Goal: Check status: Check status

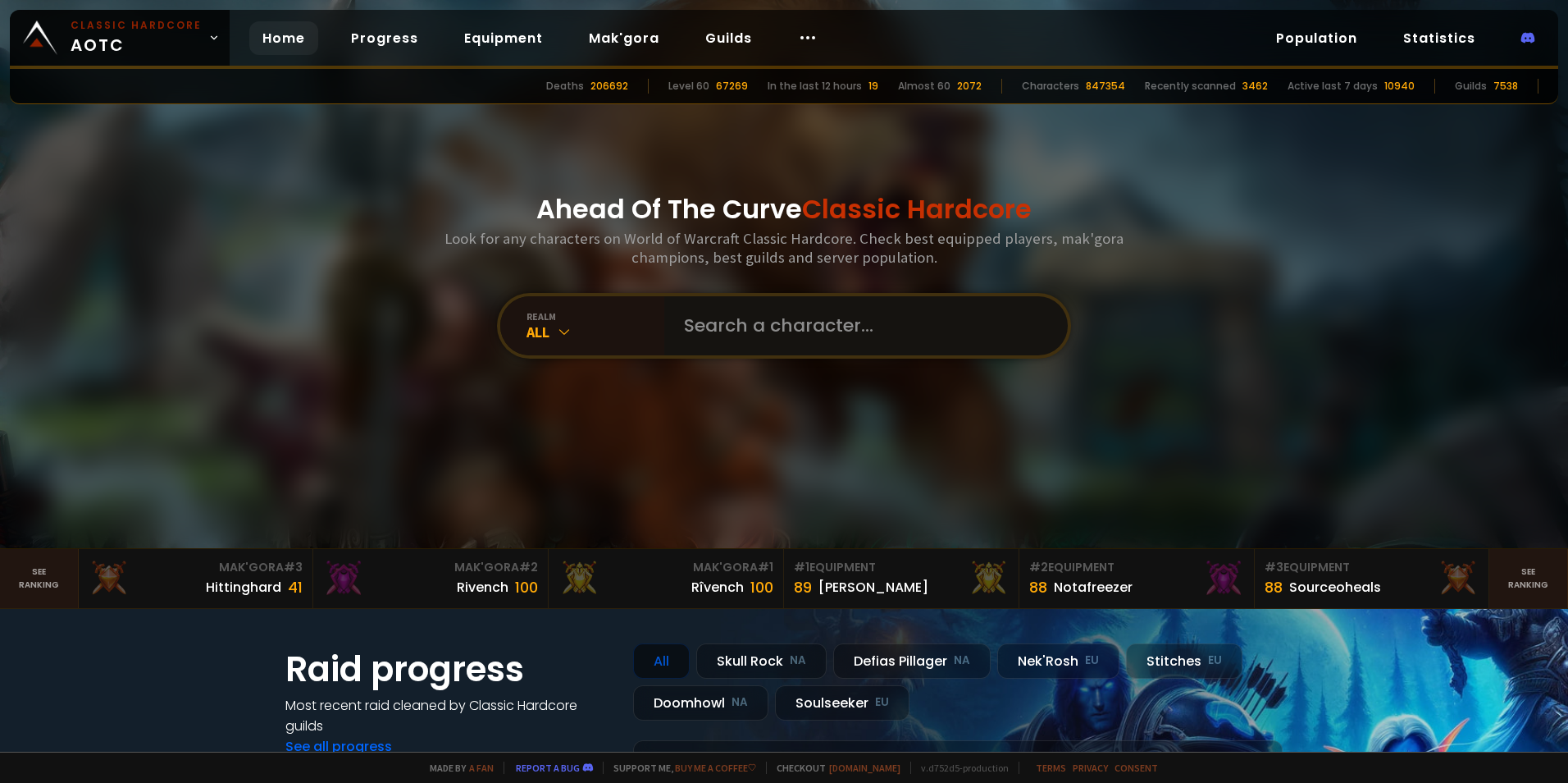
click at [842, 342] on input "text" at bounding box center [861, 326] width 374 height 59
type input "marduzt"
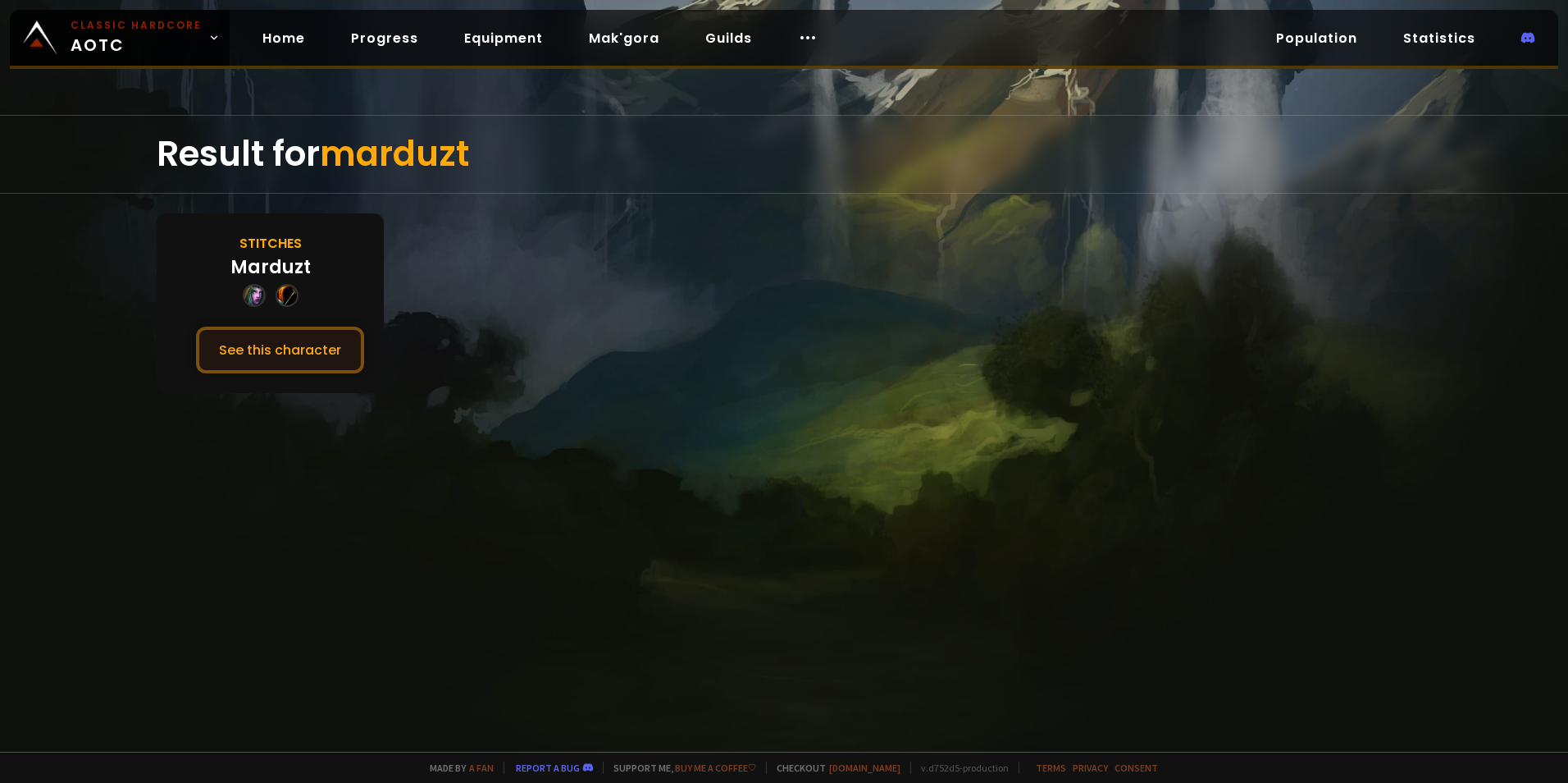
click at [288, 351] on button "See this character" at bounding box center [280, 350] width 168 height 47
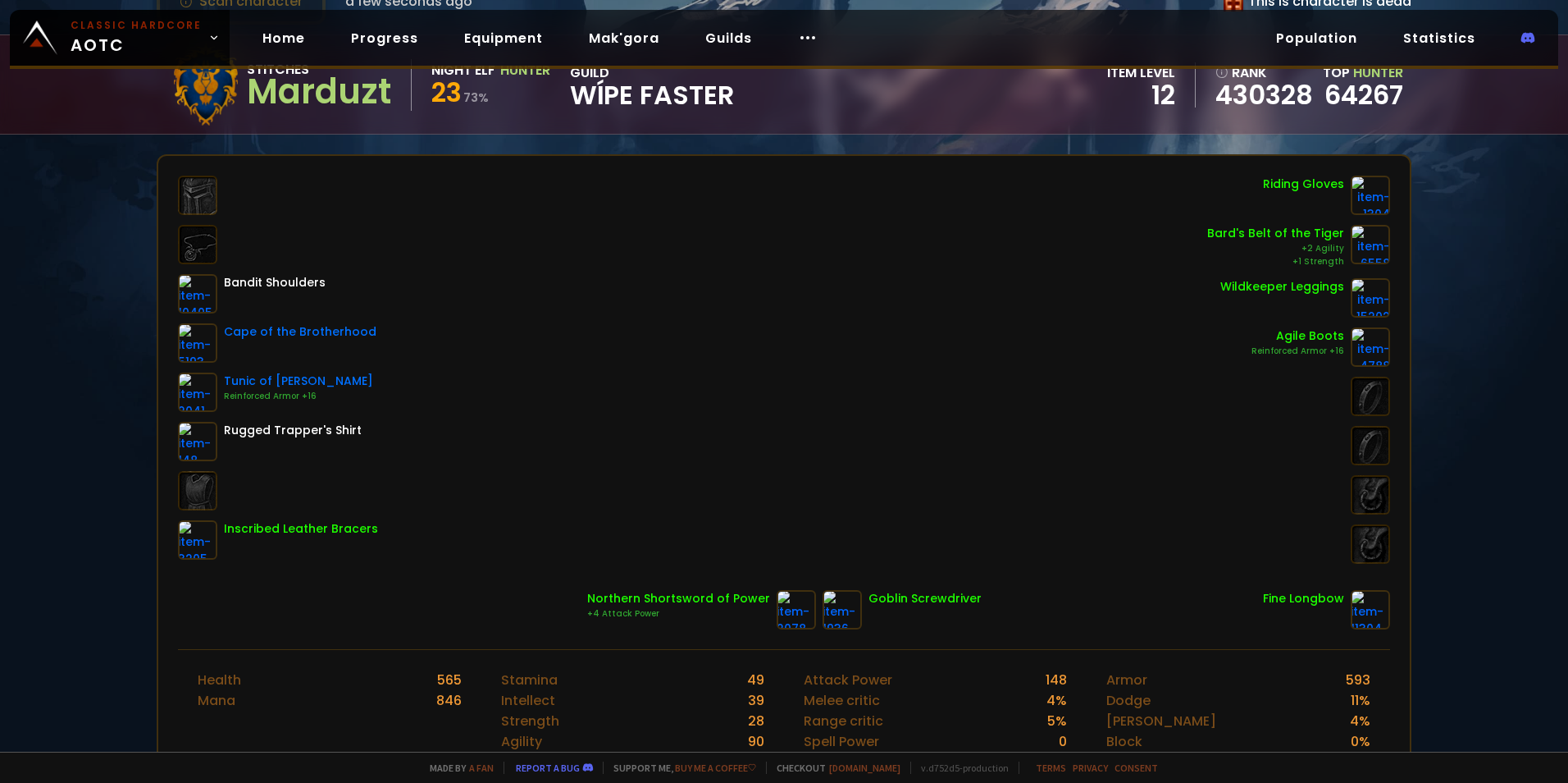
scroll to position [82, 0]
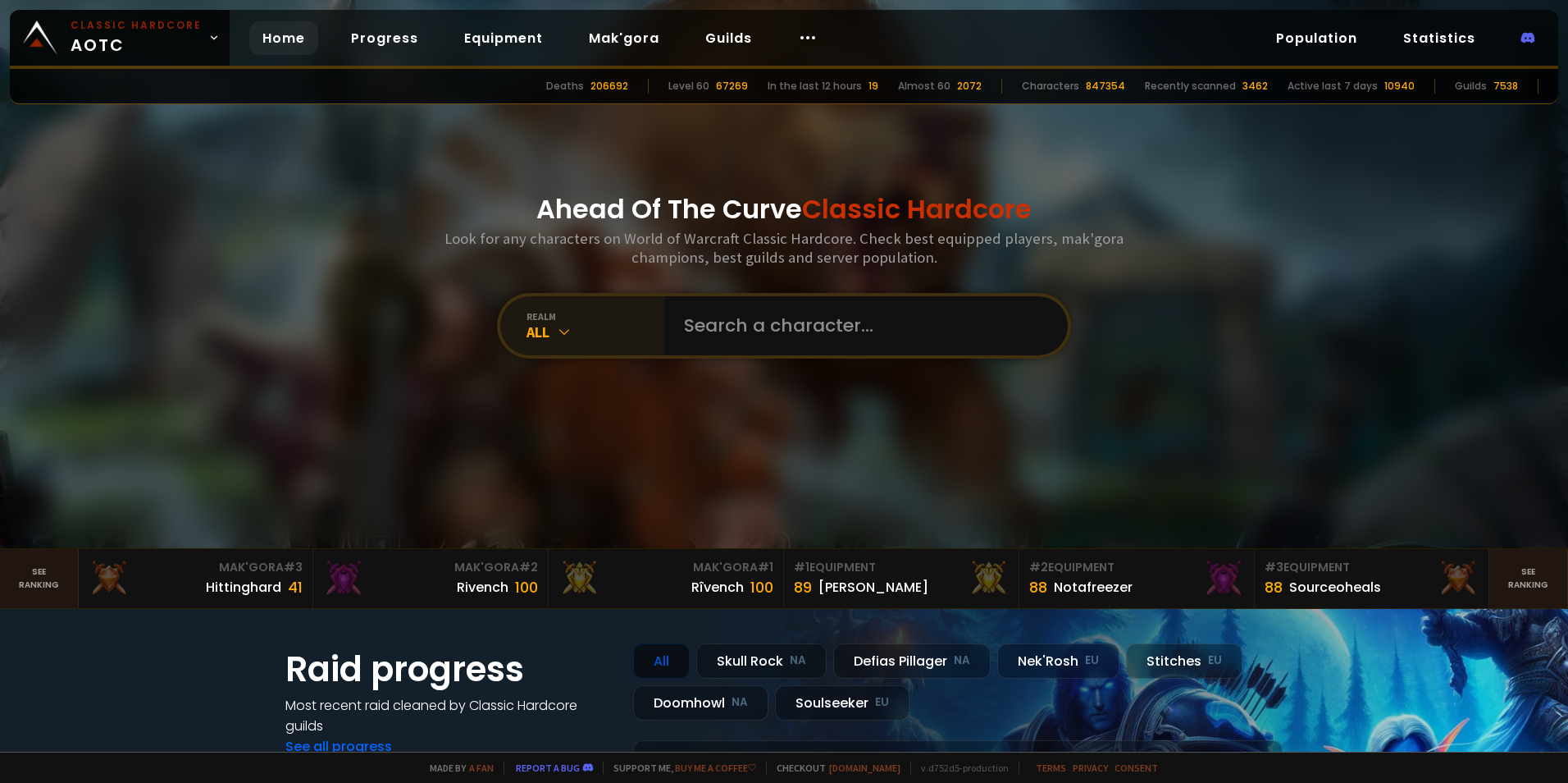
click at [557, 342] on div "realm All" at bounding box center [582, 326] width 164 height 59
